Goal: Understand process/instructions

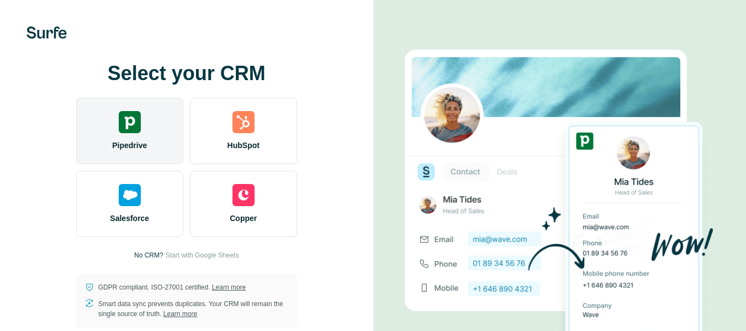
click at [131, 125] on img at bounding box center [130, 122] width 22 height 22
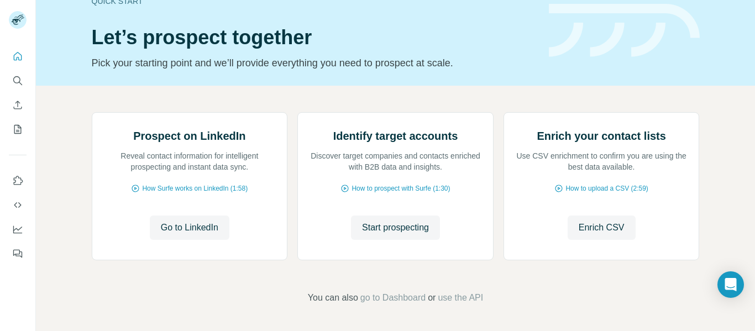
scroll to position [23, 0]
